Goal: Register for event/course

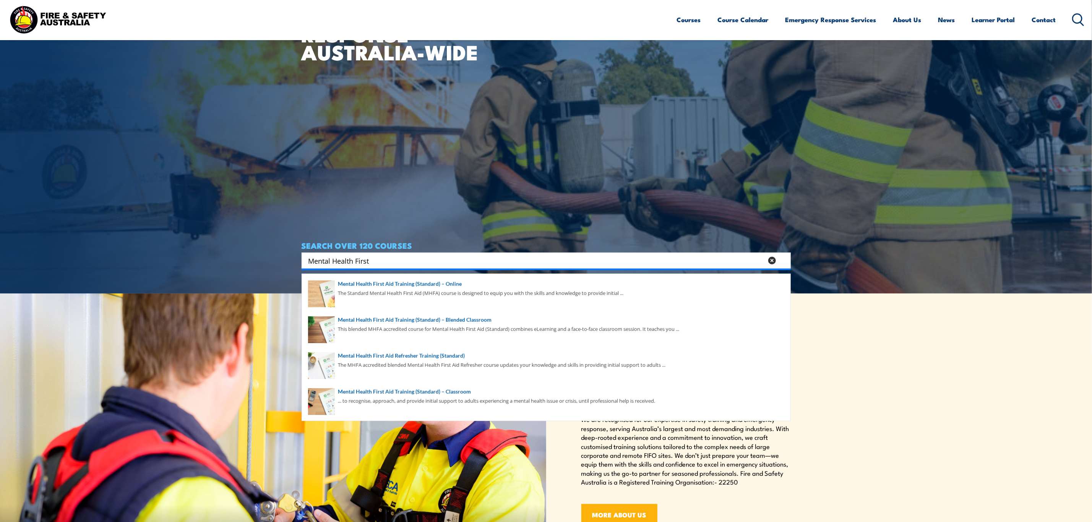
scroll to position [229, 0]
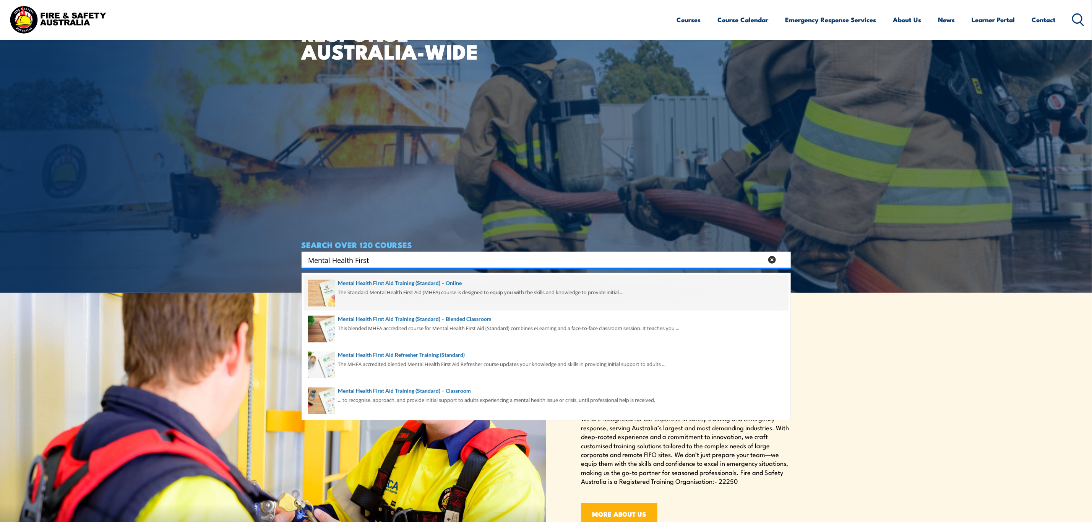
type input "Mental Health First"
click at [428, 302] on span at bounding box center [546, 293] width 485 height 36
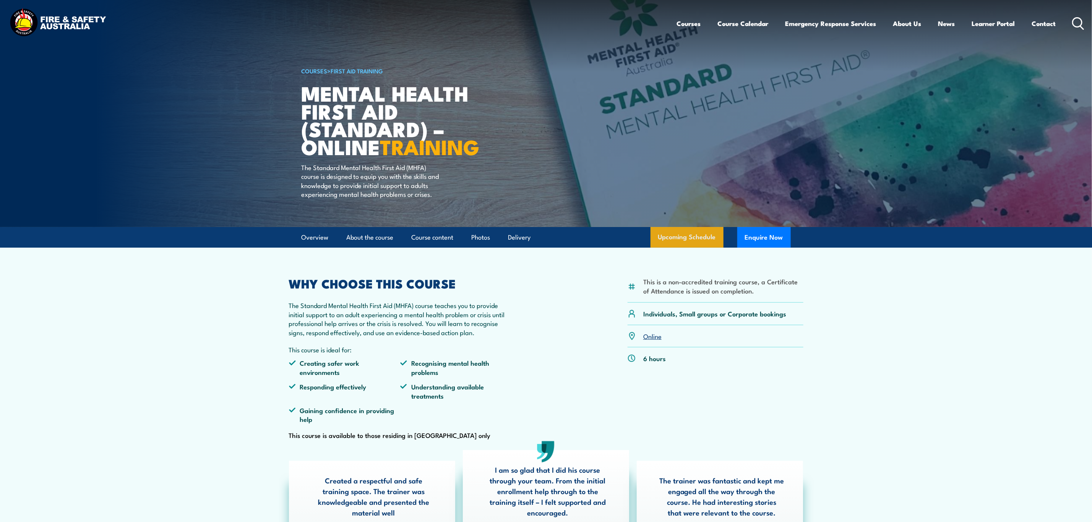
click at [690, 247] on link "Upcoming Schedule" at bounding box center [687, 237] width 73 height 21
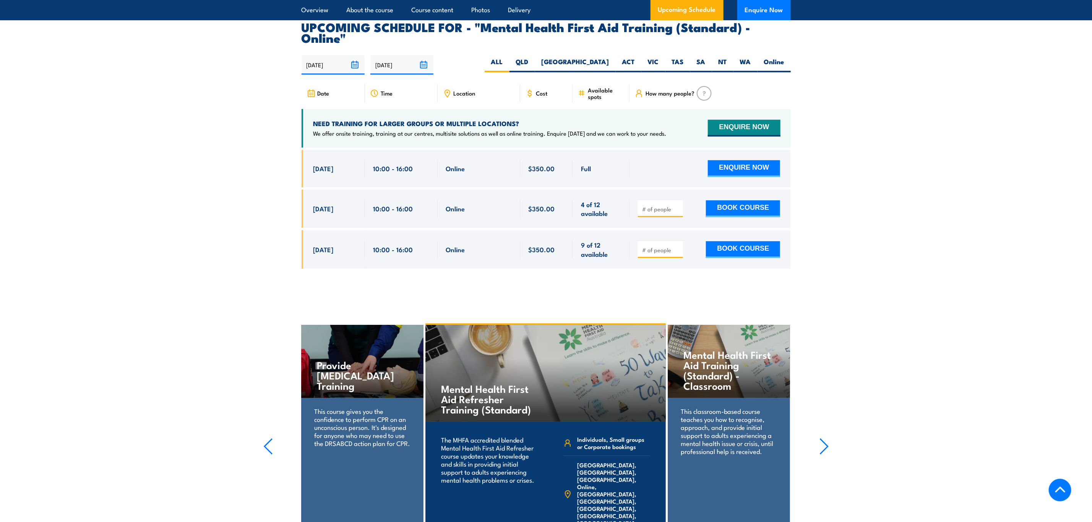
scroll to position [1397, 0]
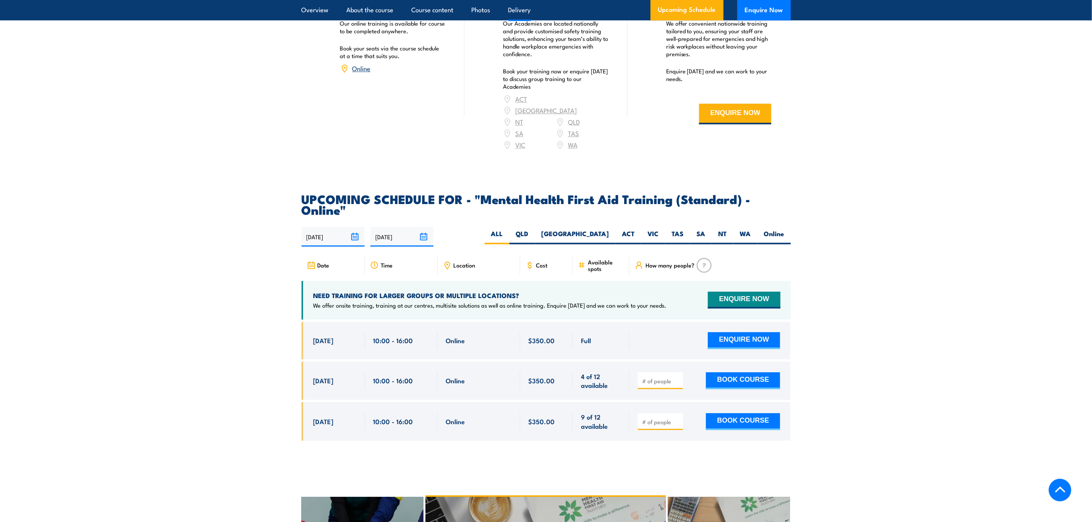
drag, startPoint x: 312, startPoint y: 361, endPoint x: 359, endPoint y: 369, distance: 48.1
click at [359, 369] on div "[DATE] 10:00 - 10:00" at bounding box center [333, 381] width 63 height 39
click at [367, 402] on div "10:00 - 16:00" at bounding box center [401, 421] width 73 height 39
drag, startPoint x: 309, startPoint y: 397, endPoint x: 359, endPoint y: 401, distance: 50.6
click at [359, 402] on div "7 Nov, 2025, 10:00 - 10:00" at bounding box center [333, 421] width 63 height 39
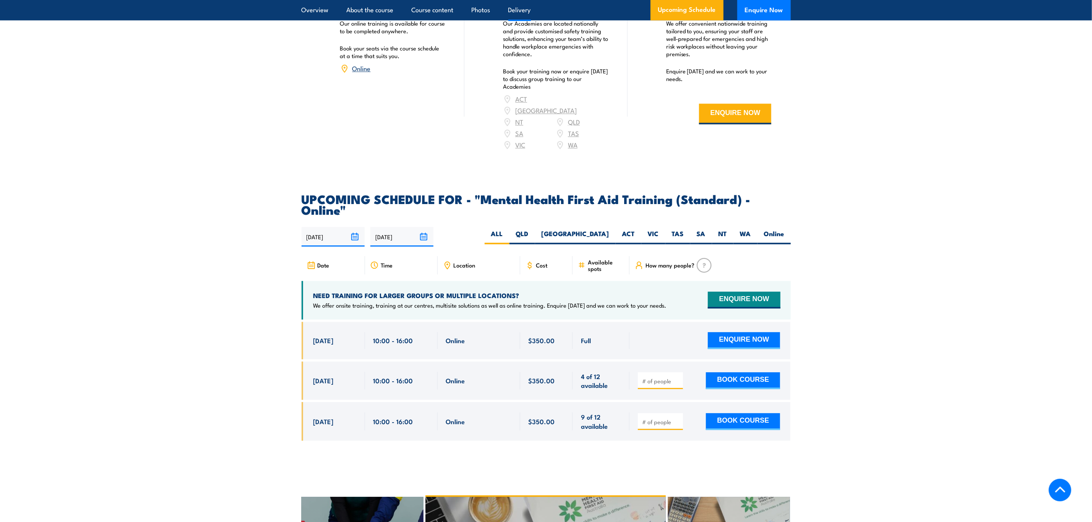
click at [358, 402] on div "7 Nov, 2025, 10:00 - 10:00" at bounding box center [333, 421] width 63 height 39
